Goal: Navigation & Orientation: Find specific page/section

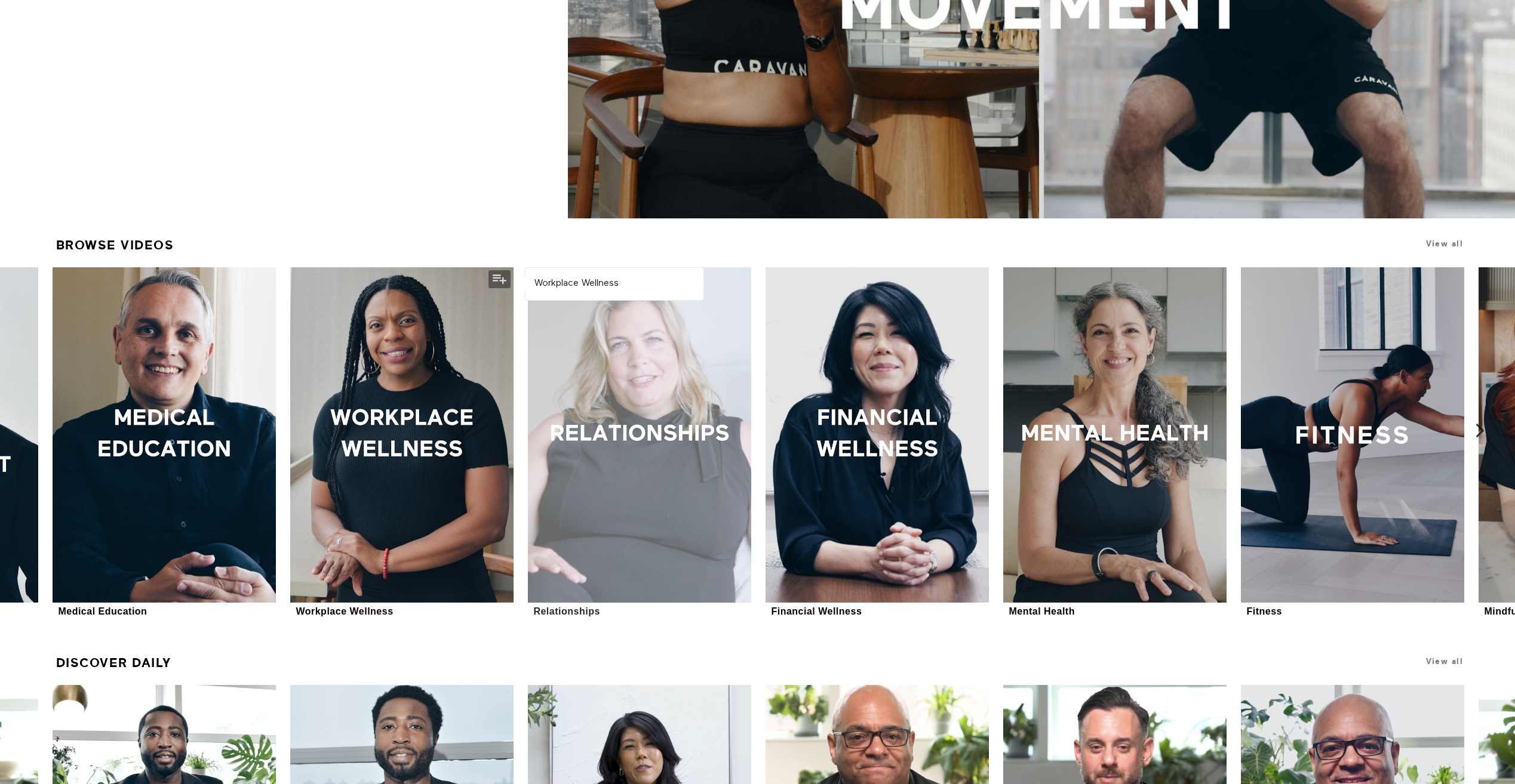
scroll to position [418, 0]
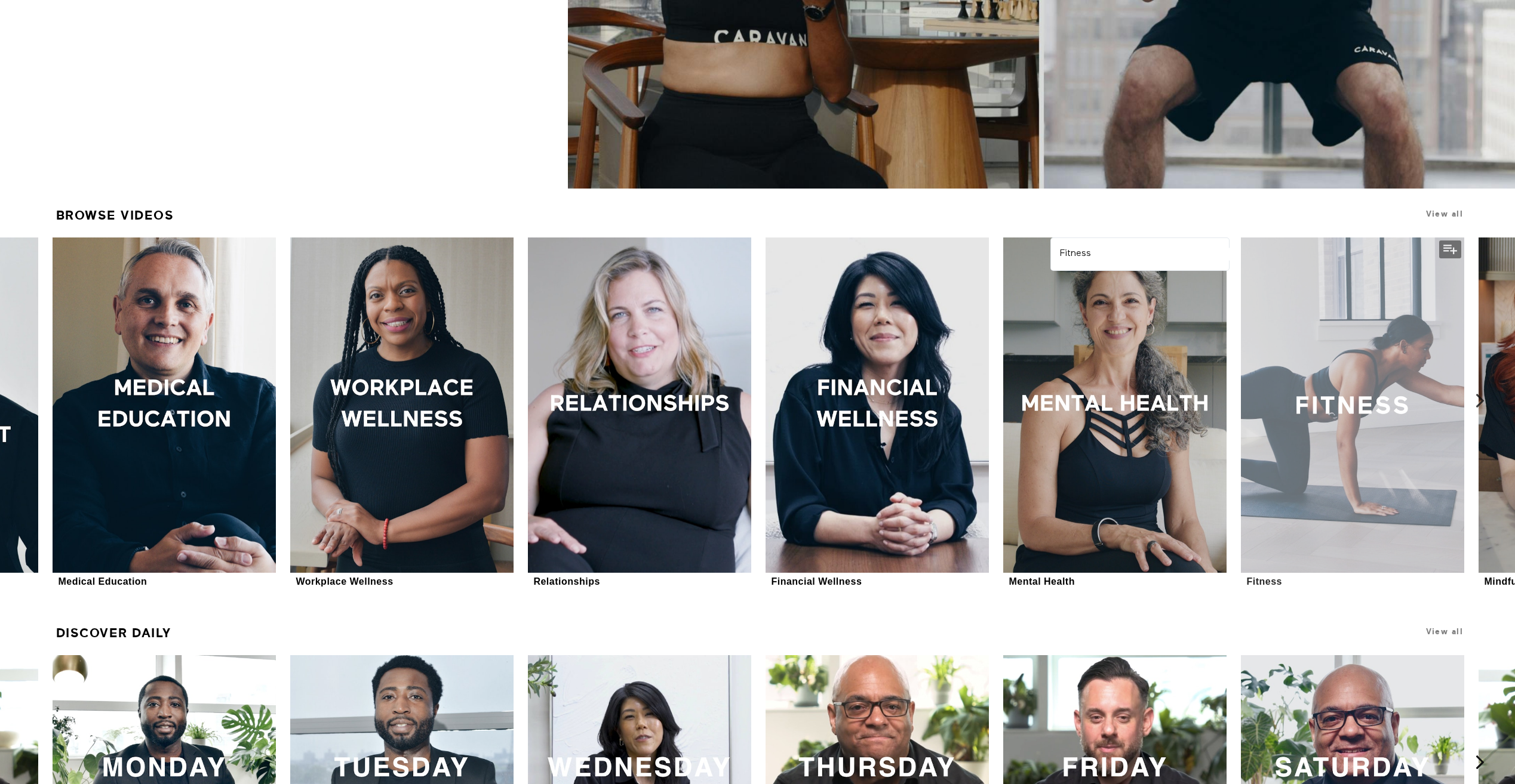
click at [1372, 498] on div at bounding box center [1352, 404] width 223 height 335
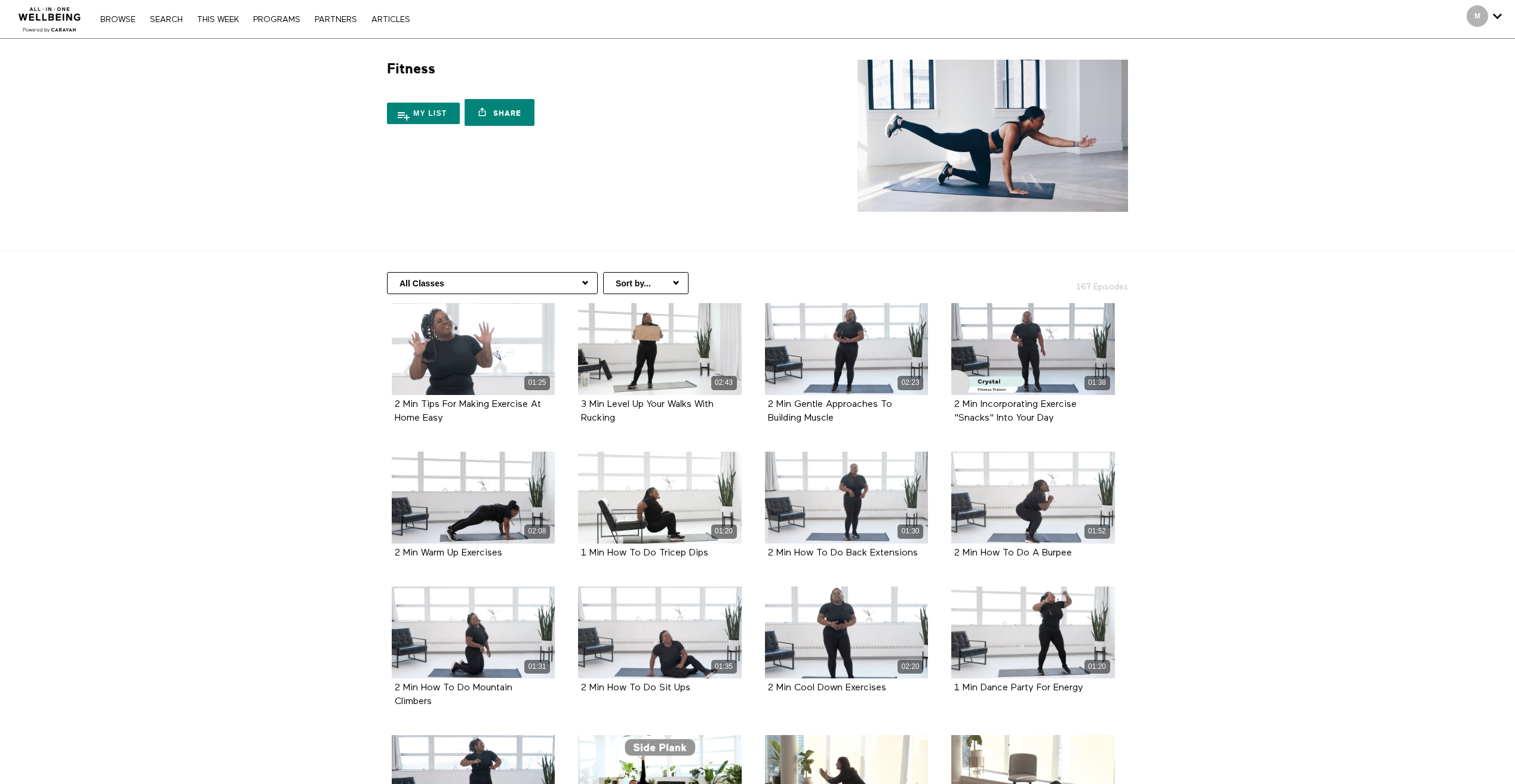
scroll to position [60, 0]
